Goal: Information Seeking & Learning: Learn about a topic

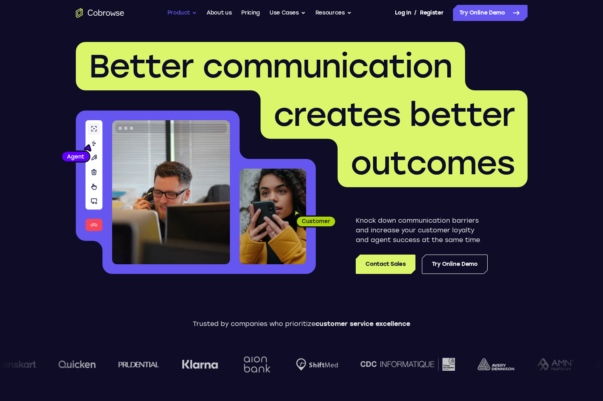
click at [193, 15] on button "Product" at bounding box center [182, 13] width 30 height 16
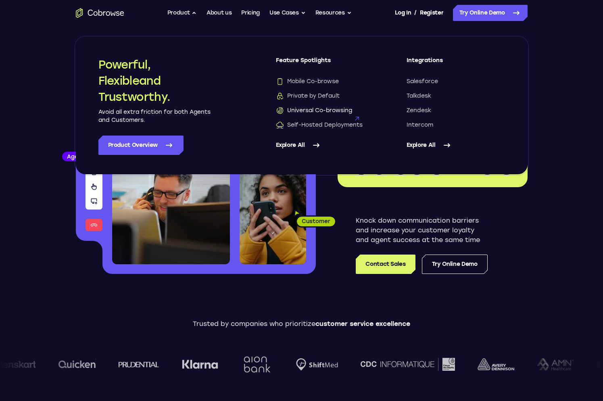
click at [322, 112] on span "Universal Co-browsing" at bounding box center [314, 110] width 76 height 8
click at [320, 112] on span "Universal Co-browsing" at bounding box center [314, 110] width 76 height 8
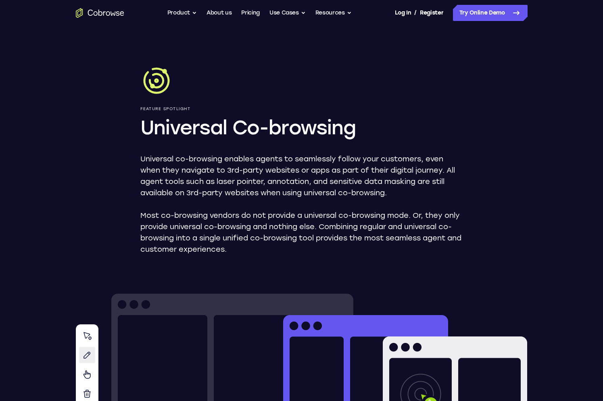
drag, startPoint x: 310, startPoint y: 200, endPoint x: 117, endPoint y: 44, distance: 248.0
